Goal: Obtain resource: Obtain resource

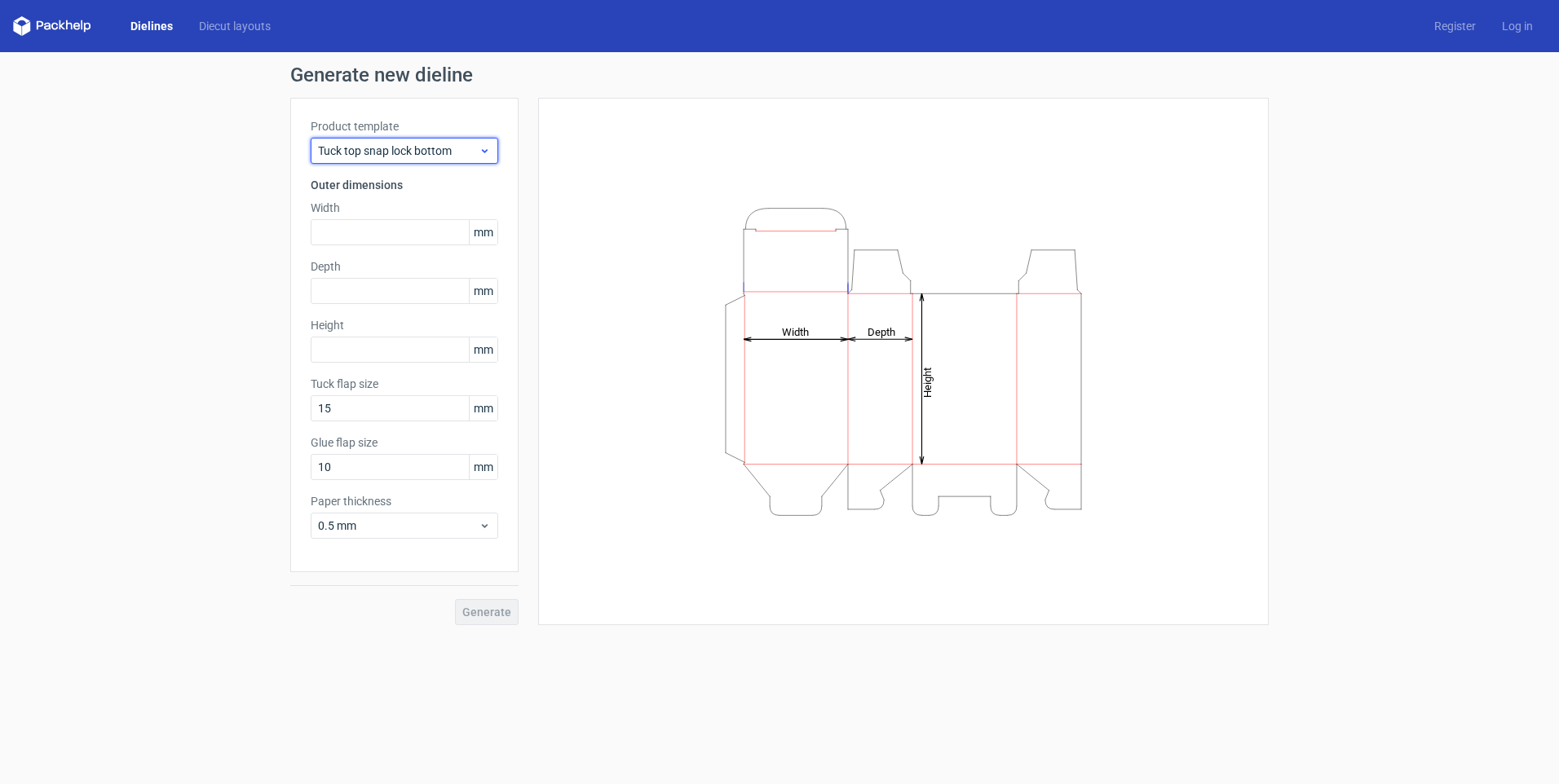
click at [413, 151] on span "Tuck top snap lock bottom" at bounding box center [398, 151] width 161 height 16
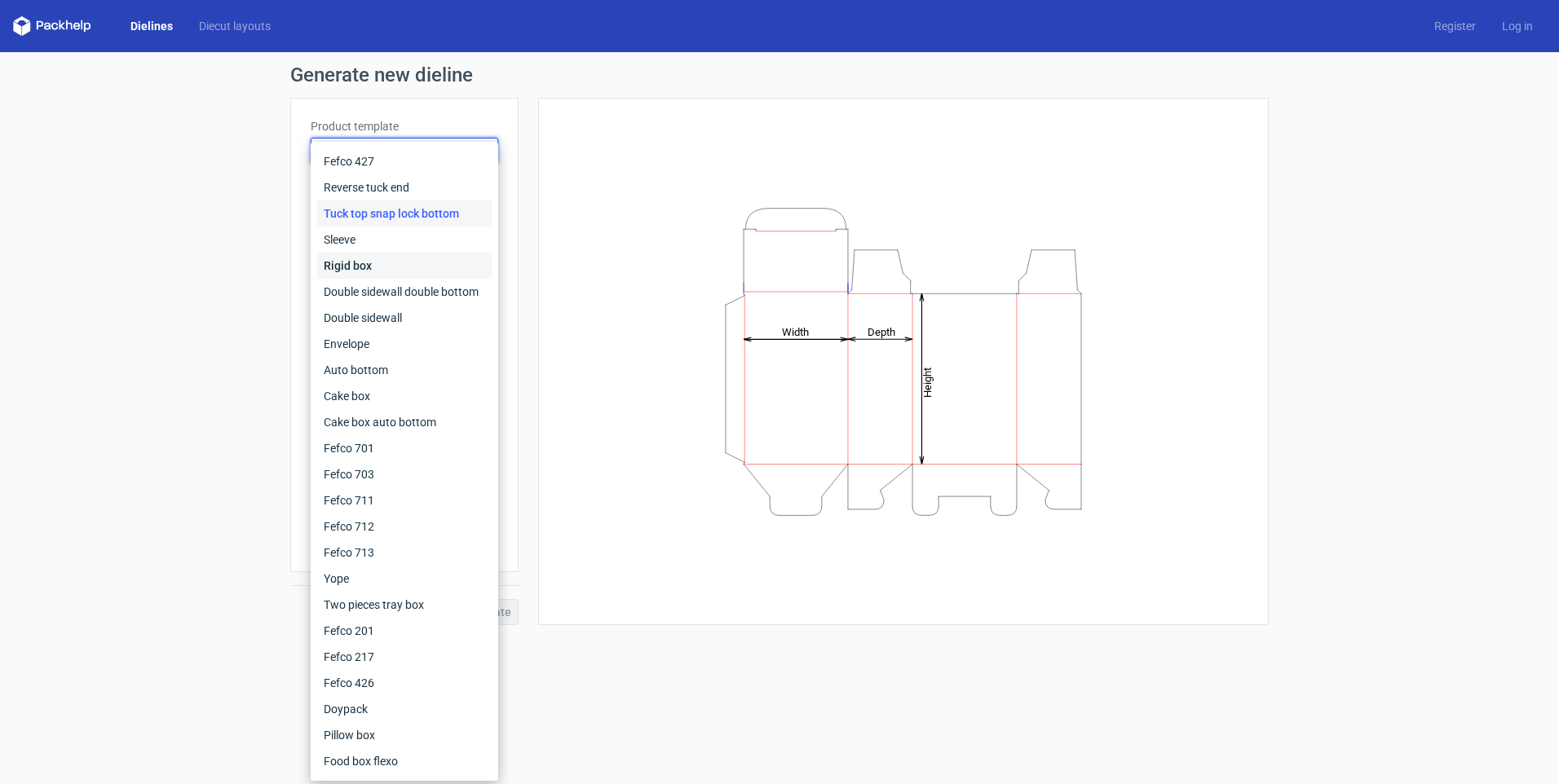
click at [376, 259] on div "Rigid box" at bounding box center [404, 265] width 175 height 26
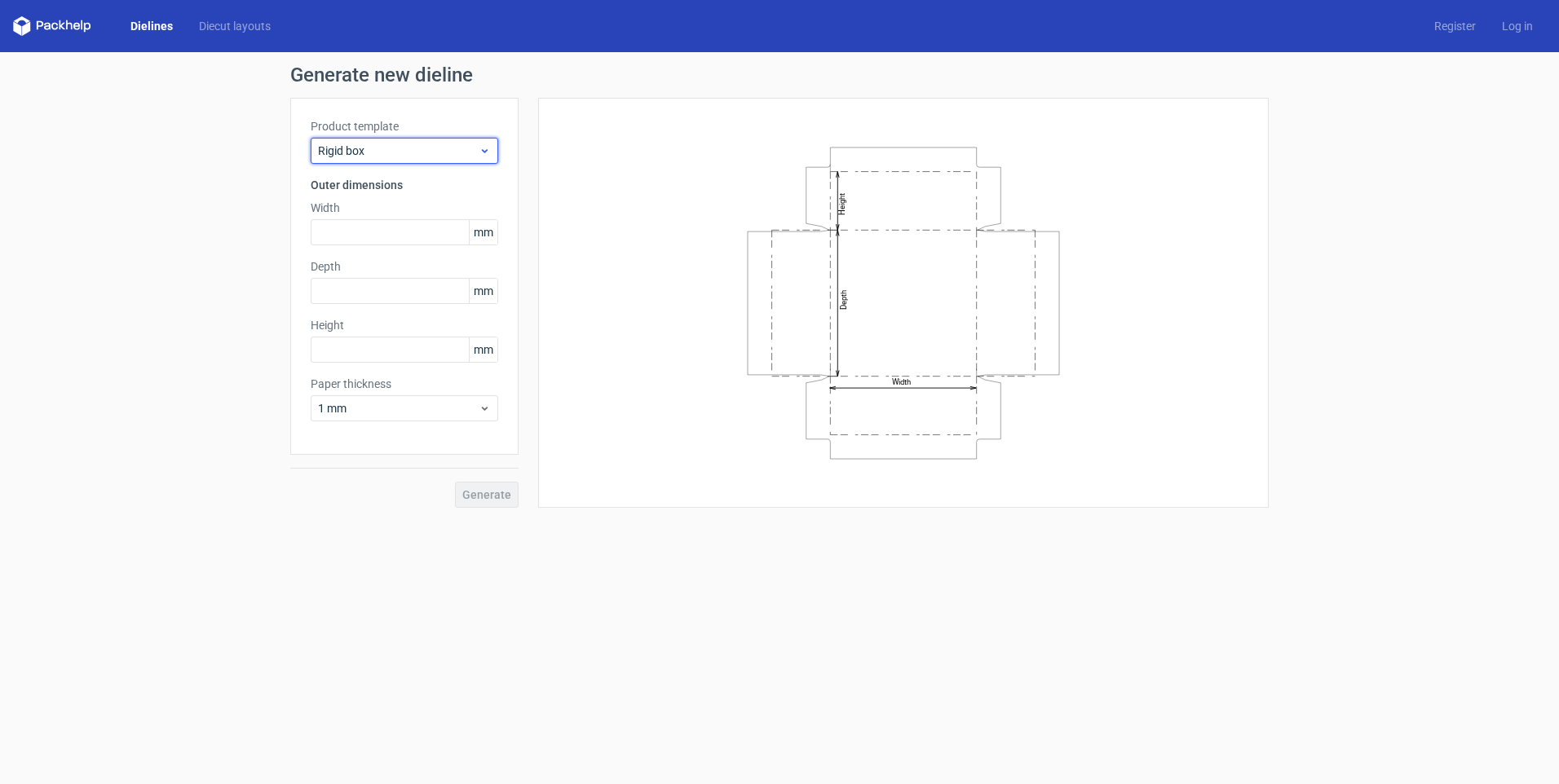
click at [394, 139] on div "Rigid box" at bounding box center [404, 151] width 188 height 26
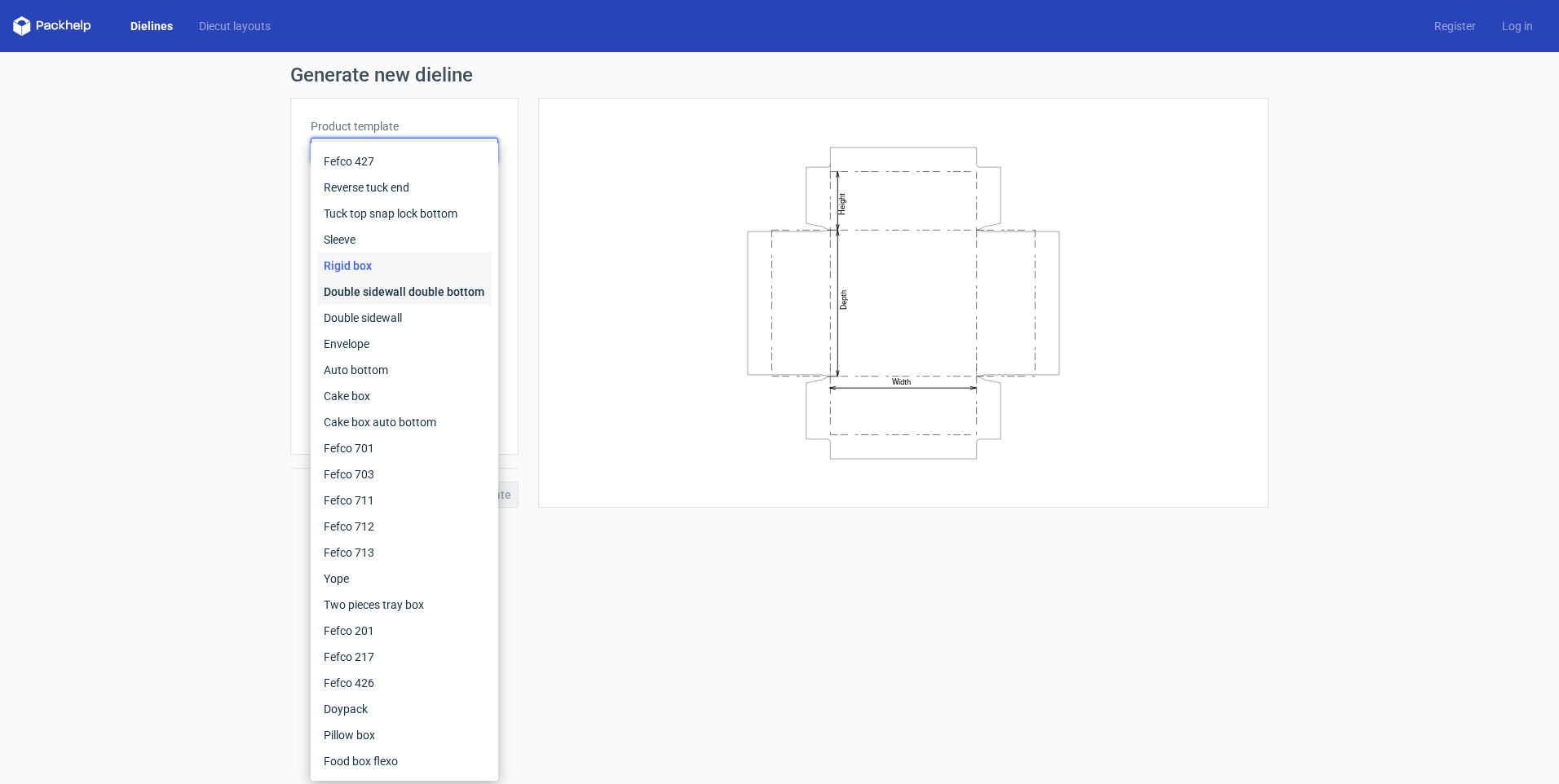
click at [379, 297] on div "Double sidewall double bottom" at bounding box center [404, 292] width 175 height 26
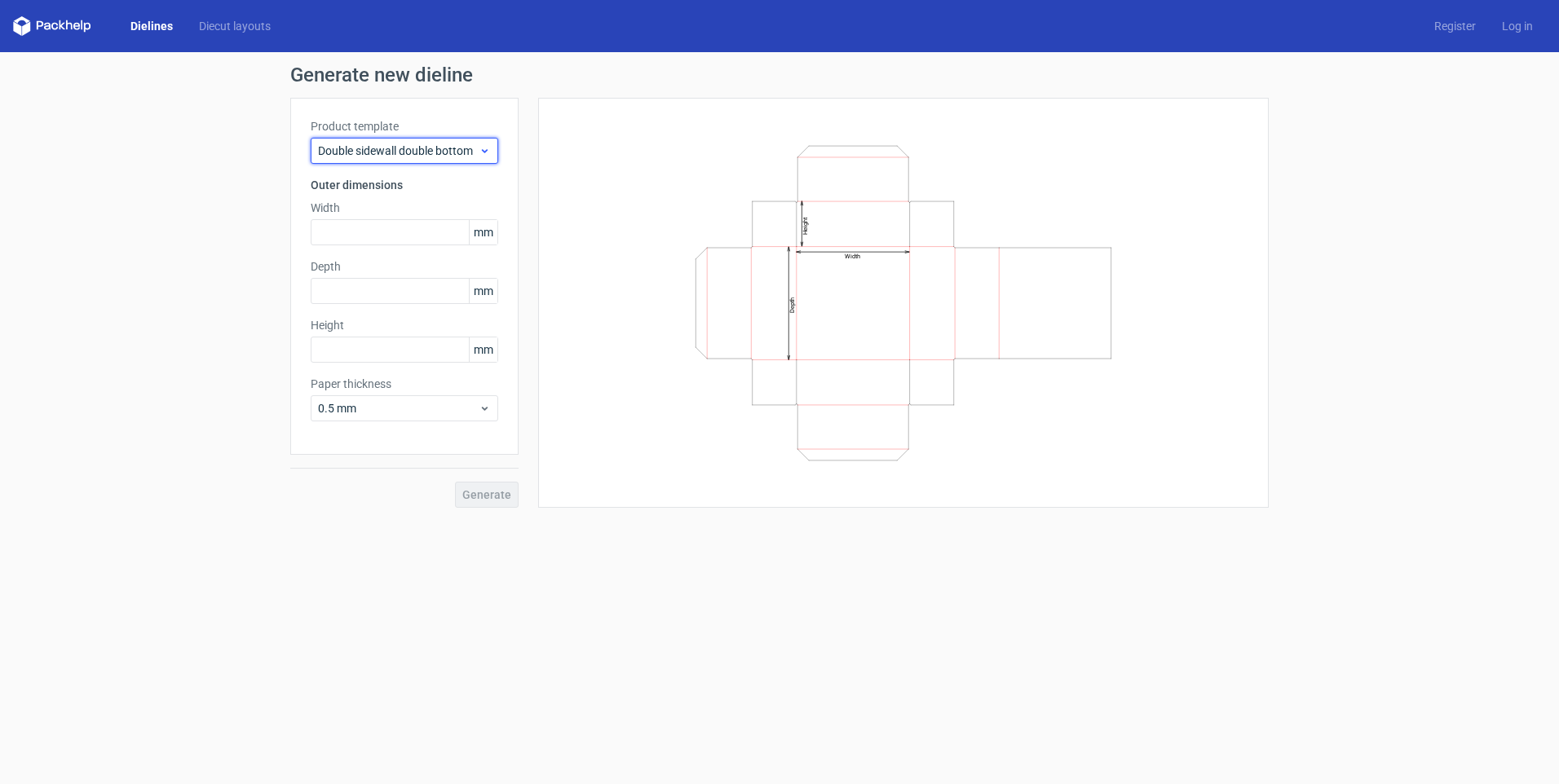
click at [384, 149] on span "Double sidewall double bottom" at bounding box center [398, 151] width 161 height 16
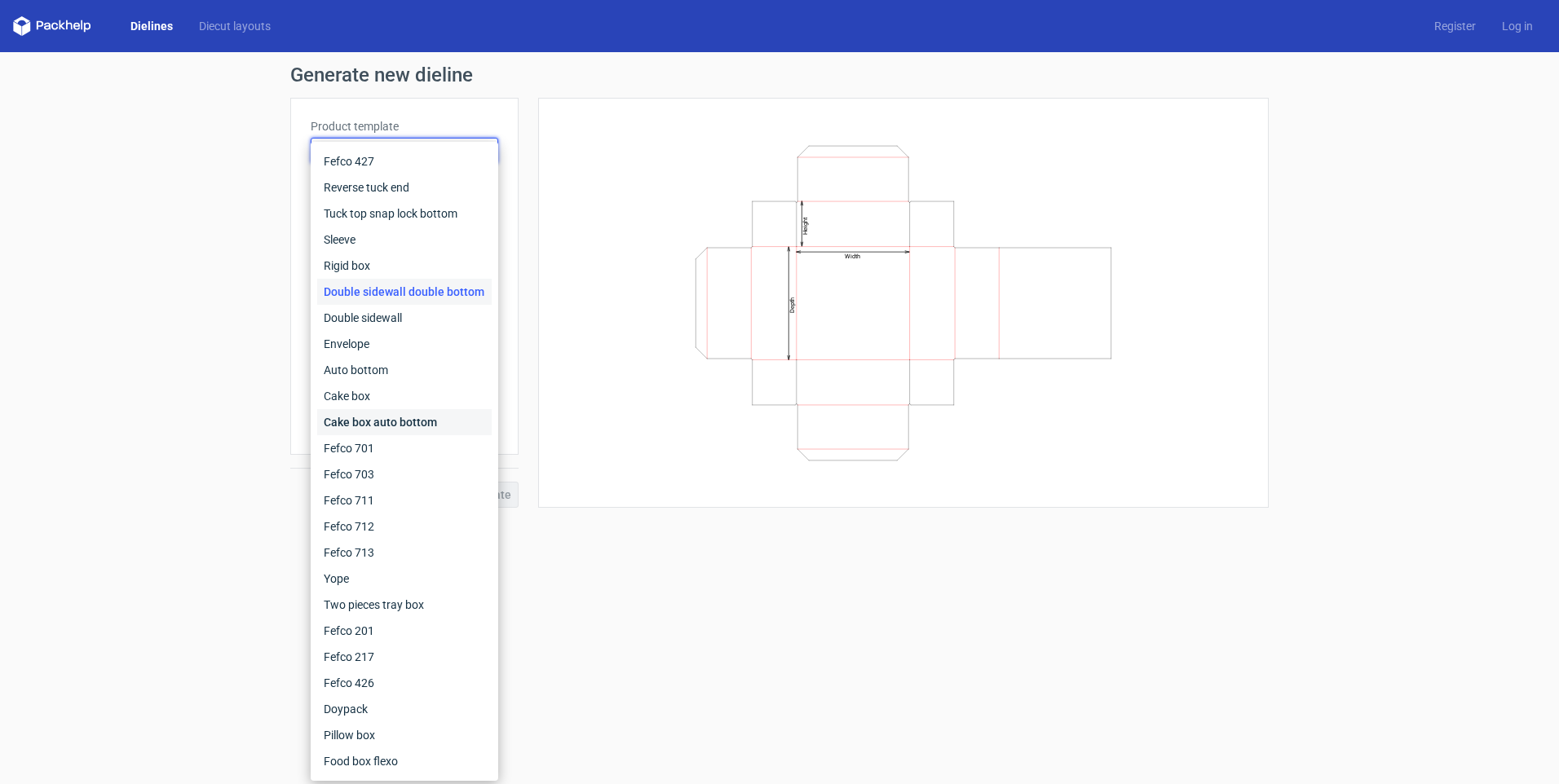
click at [362, 416] on div "Cake box auto bottom" at bounding box center [404, 422] width 175 height 26
